Goal: Task Accomplishment & Management: Use online tool/utility

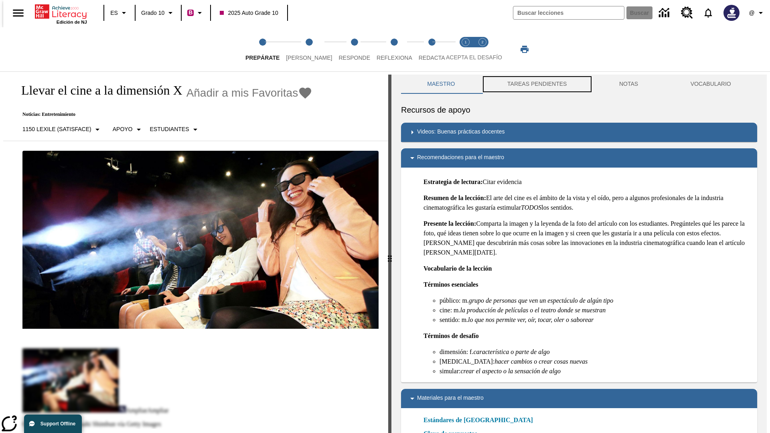
click at [536, 84] on button "TAREAS PENDIENTES" at bounding box center [537, 84] width 112 height 19
